Goal: Answer question/provide support: Share knowledge or assist other users

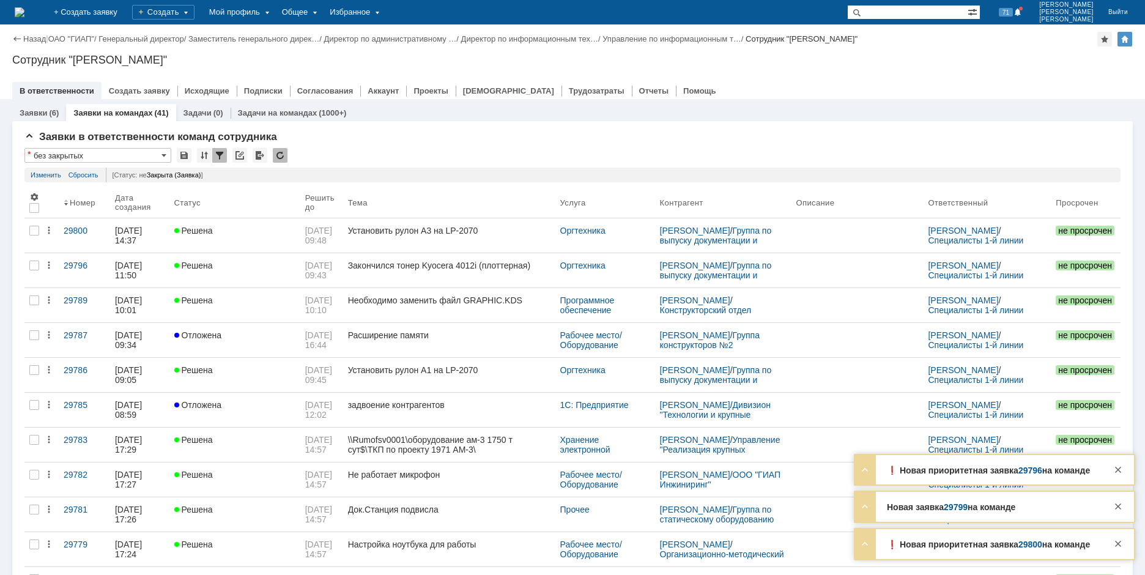
click at [24, 9] on img at bounding box center [20, 12] width 10 height 10
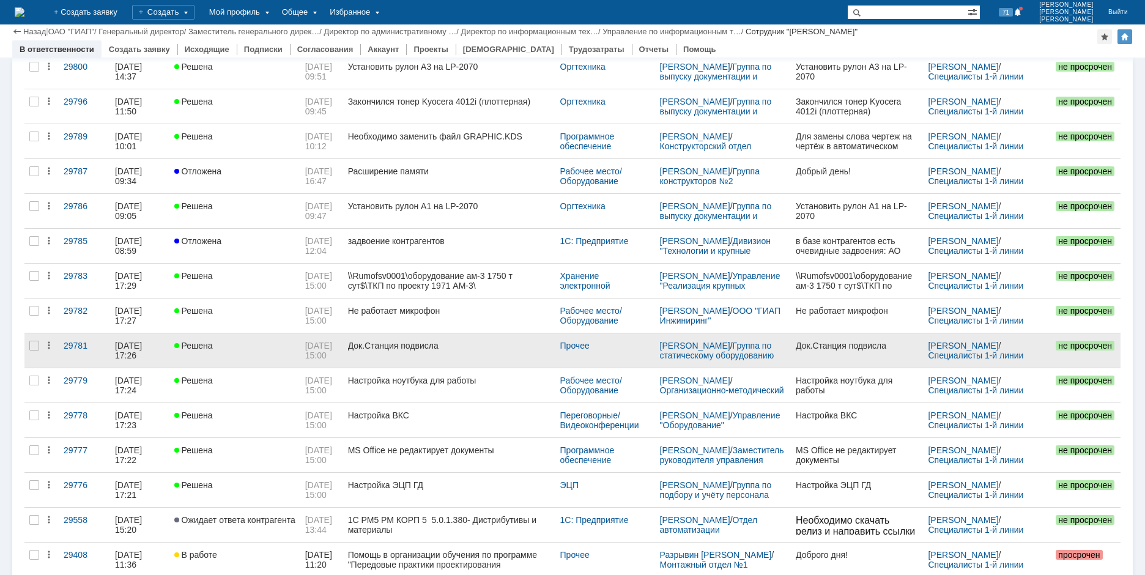
click at [413, 349] on div "Док.Станция подвисла" at bounding box center [449, 346] width 202 height 10
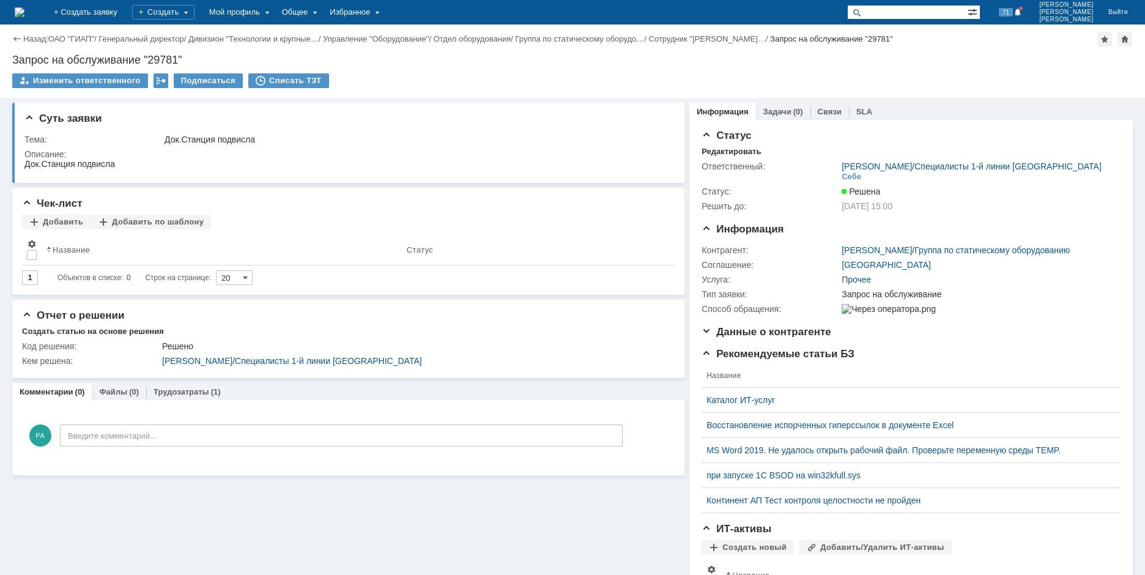
click at [24, 12] on img at bounding box center [20, 12] width 10 height 10
